Goal: Task Accomplishment & Management: Use online tool/utility

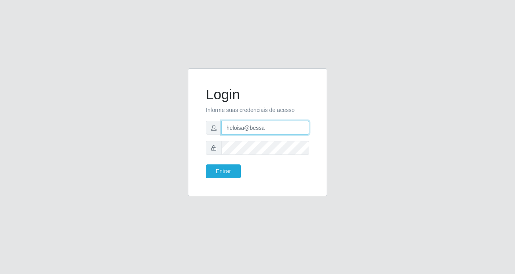
click at [278, 134] on input "heloisa@bessa" at bounding box center [265, 128] width 88 height 14
type input "h"
type input "sabrina@b9"
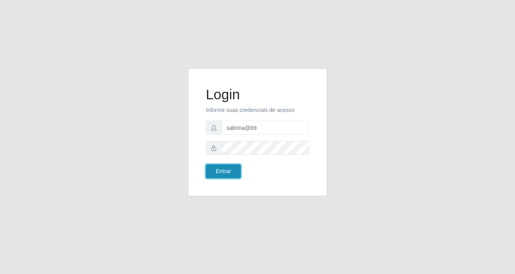
click at [228, 171] on button "Entrar" at bounding box center [223, 172] width 35 height 14
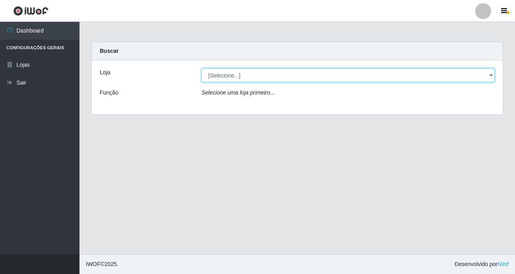
click at [490, 76] on select "[Selecione...] Bemais Supermercados - B9 Bessa" at bounding box center [347, 75] width 293 height 14
select select "410"
click at [201, 68] on select "[Selecione...] Bemais Supermercados - B9 Bessa" at bounding box center [347, 75] width 293 height 14
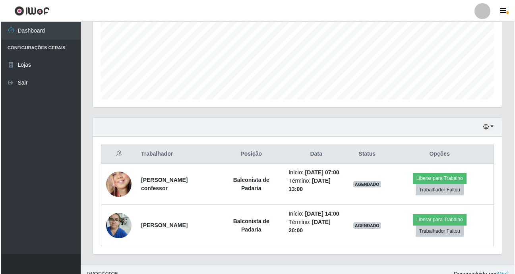
scroll to position [211, 0]
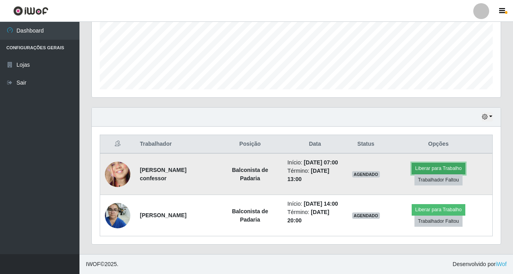
click at [452, 163] on button "Liberar para Trabalho" at bounding box center [439, 168] width 54 height 11
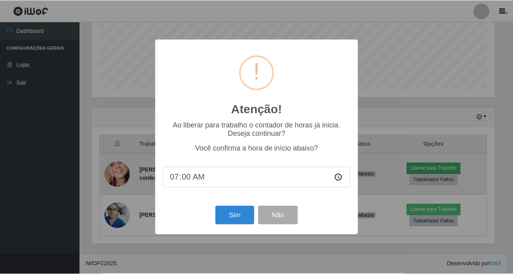
scroll to position [165, 405]
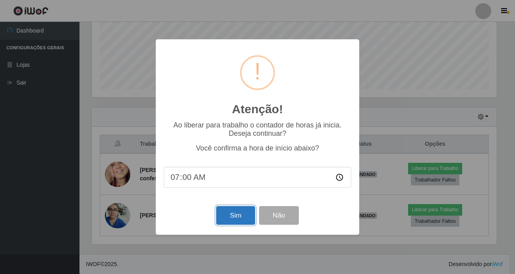
click at [228, 221] on button "Sim" at bounding box center [235, 215] width 39 height 19
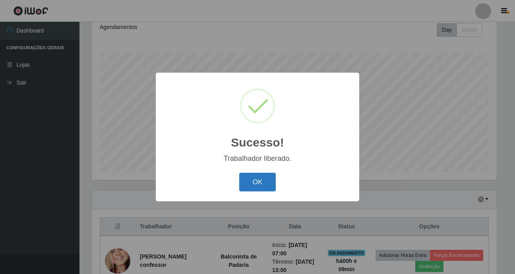
click at [260, 189] on button "OK" at bounding box center [257, 182] width 37 height 19
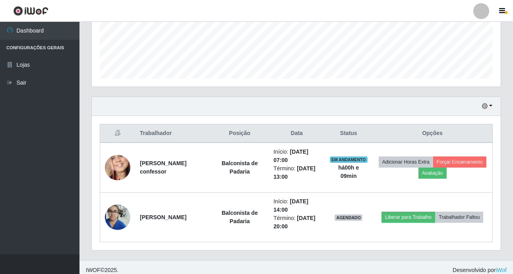
scroll to position [211, 0]
